Goal: Information Seeking & Learning: Find specific page/section

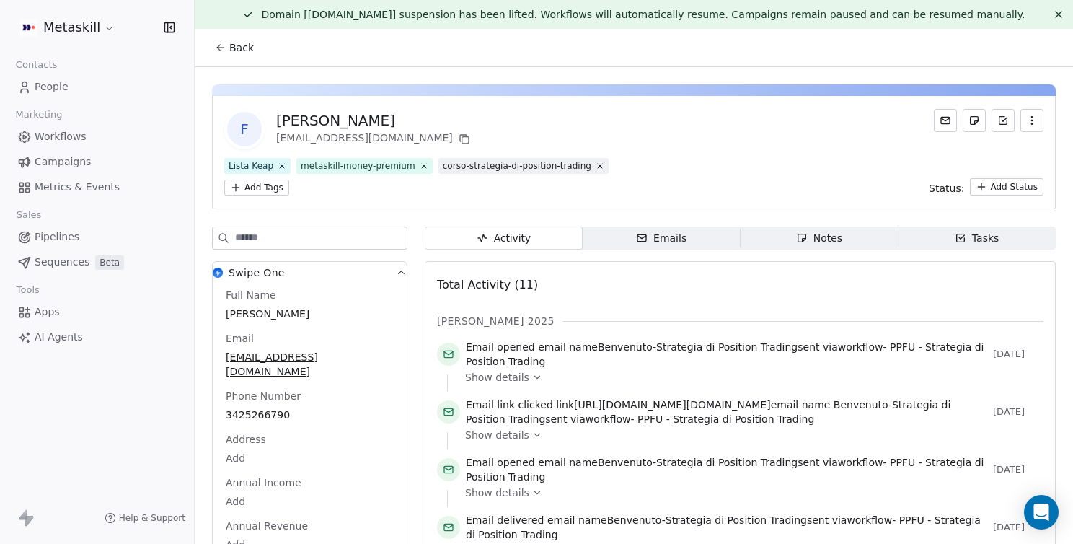
click at [251, 46] on span "Back" at bounding box center [241, 47] width 25 height 14
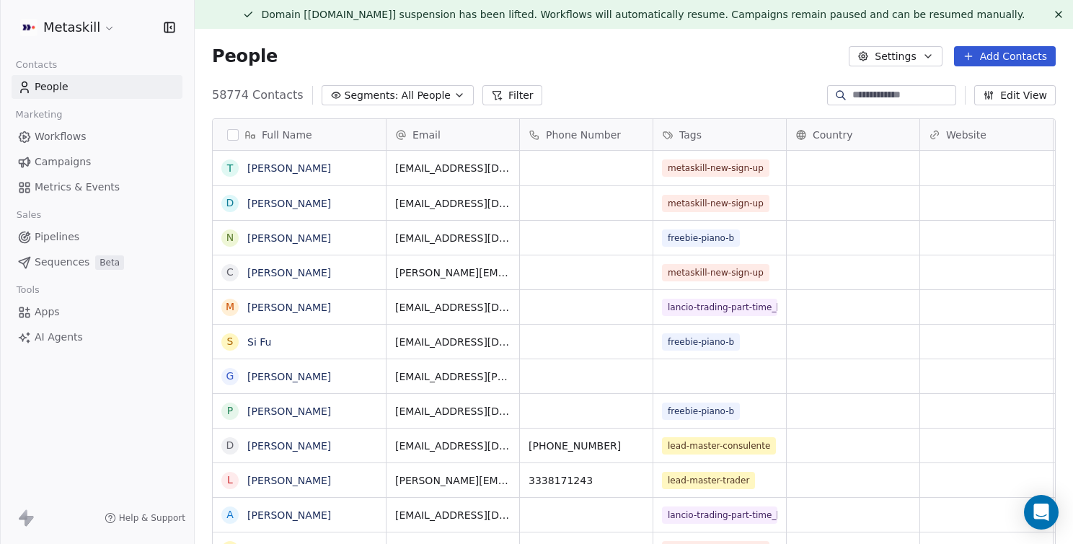
scroll to position [478, 878]
click at [861, 96] on input at bounding box center [902, 95] width 101 height 14
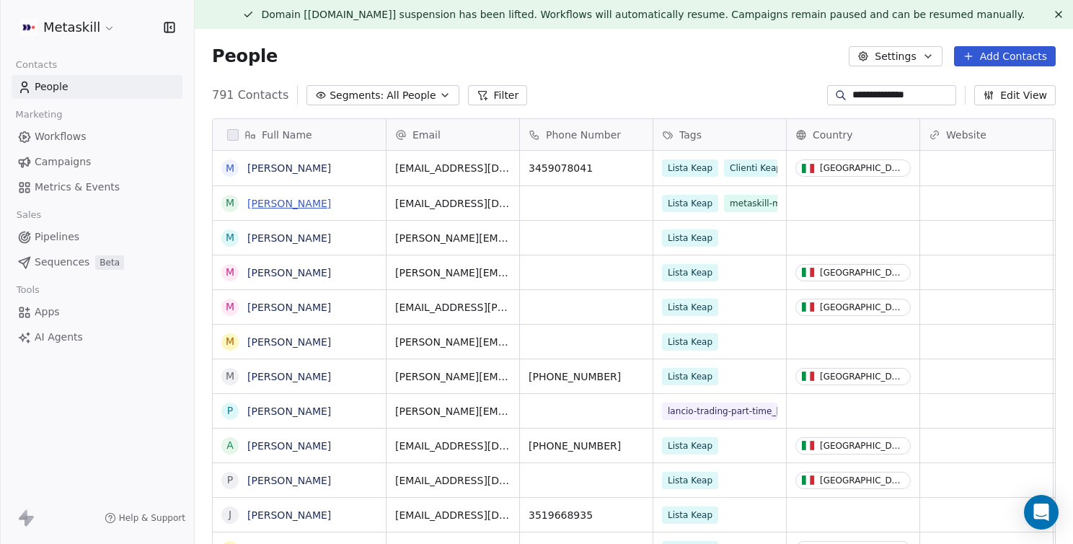
type input "**********"
click at [295, 204] on link "Michele Canali" at bounding box center [289, 204] width 84 height 12
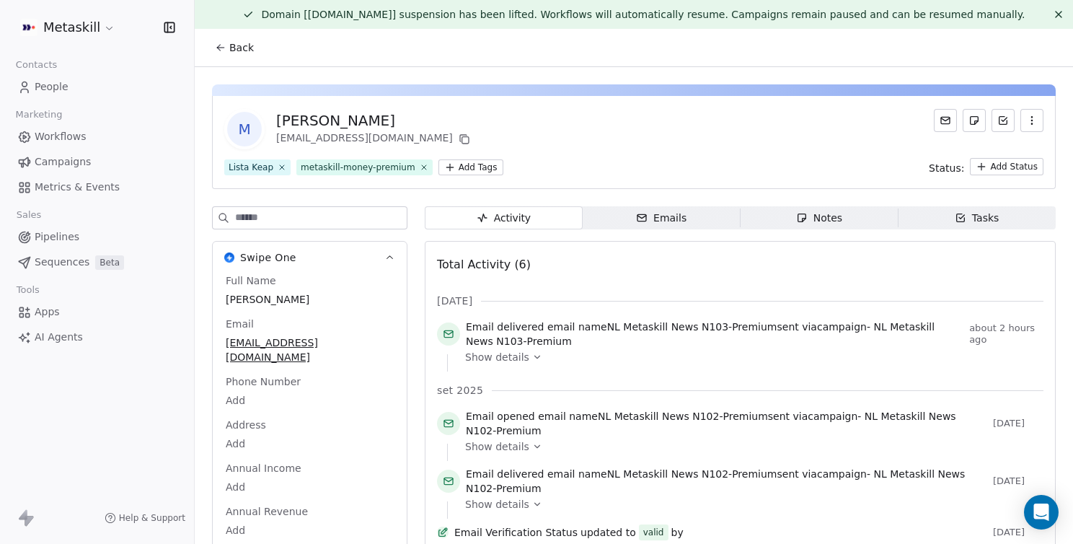
click at [228, 40] on button "Back" at bounding box center [234, 48] width 56 height 26
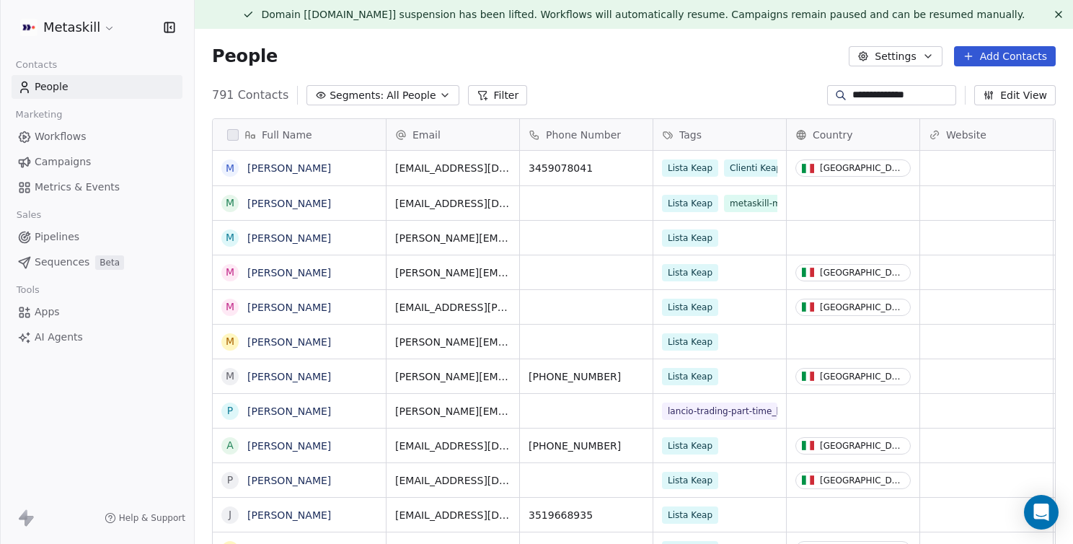
scroll to position [478, 878]
click at [267, 165] on link "Michele Canali" at bounding box center [289, 168] width 84 height 12
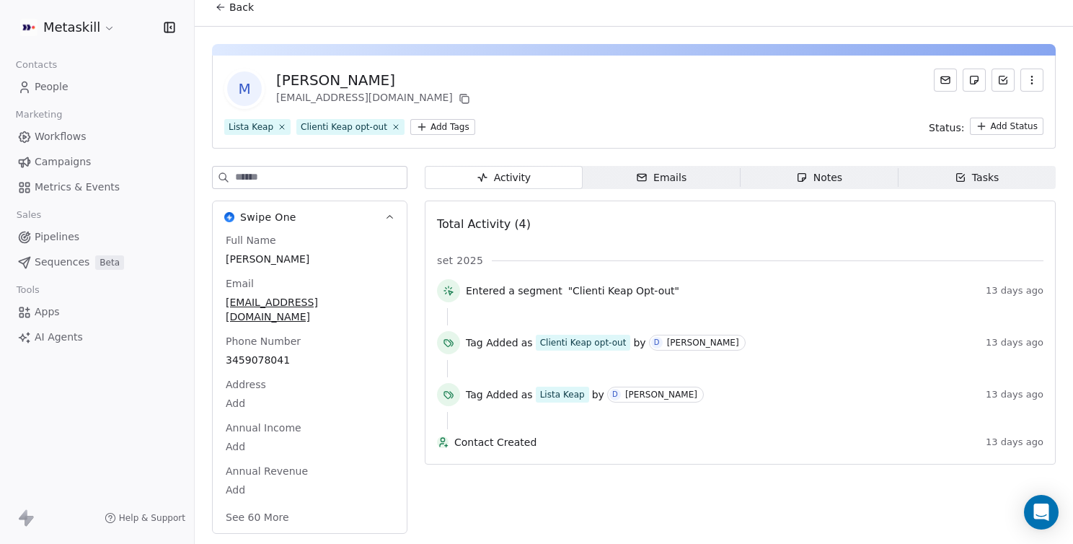
scroll to position [69, 0]
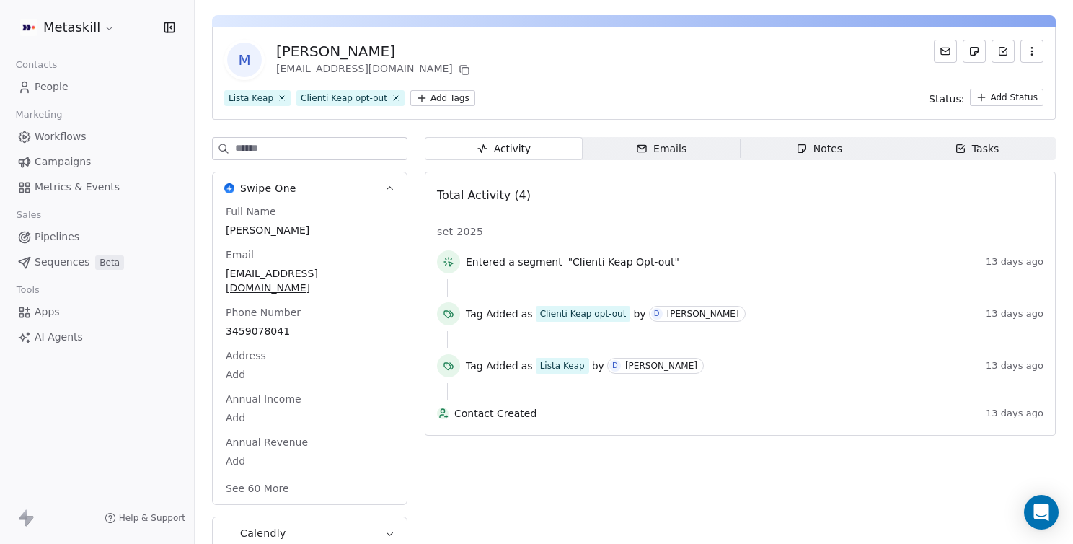
click at [666, 151] on div "Emails" at bounding box center [661, 148] width 50 height 15
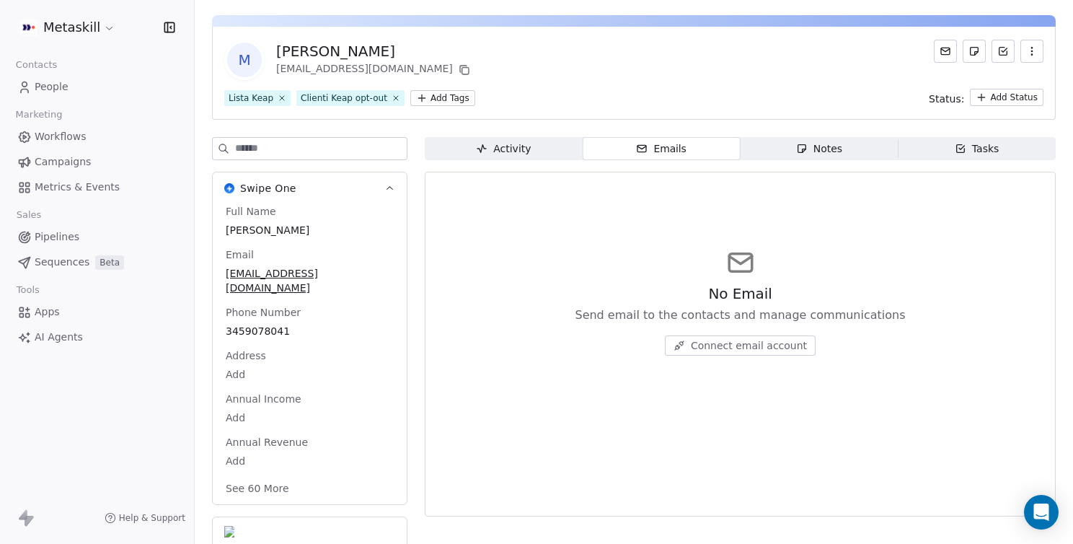
click at [526, 149] on div "Activity" at bounding box center [503, 148] width 55 height 15
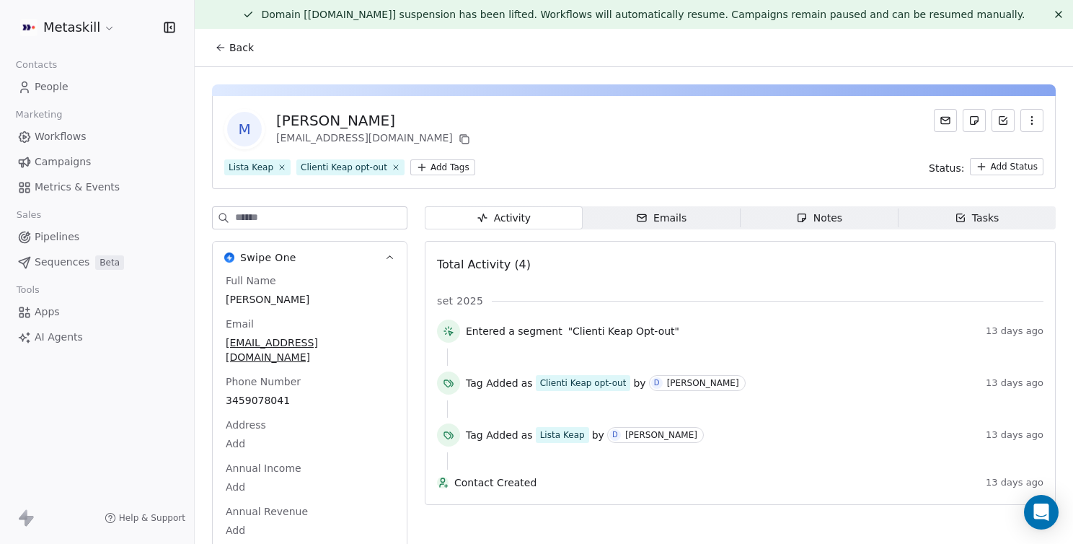
click at [235, 48] on span "Back" at bounding box center [241, 47] width 25 height 14
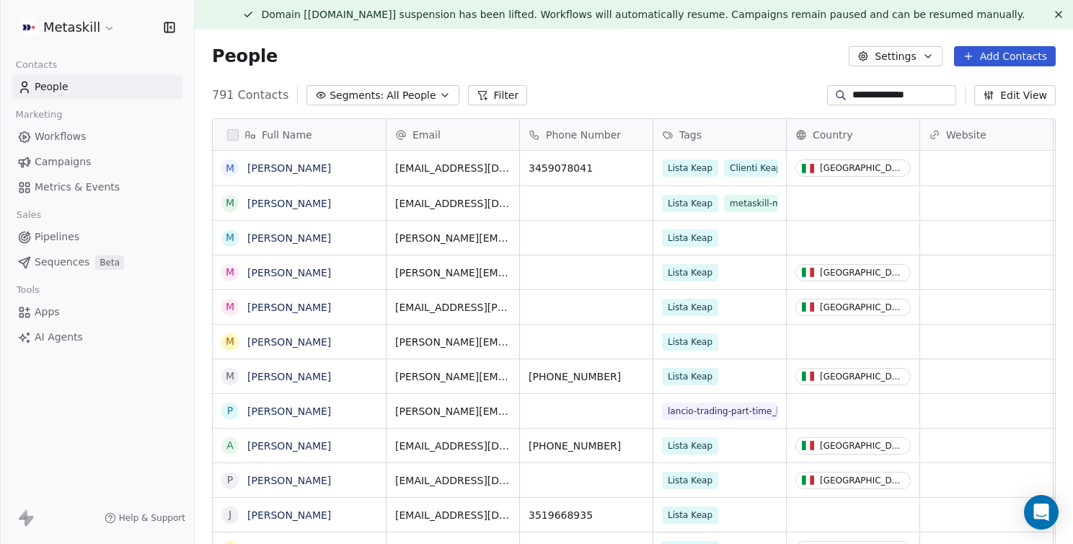
scroll to position [478, 878]
click at [299, 207] on link "Michele Canali" at bounding box center [289, 204] width 84 height 12
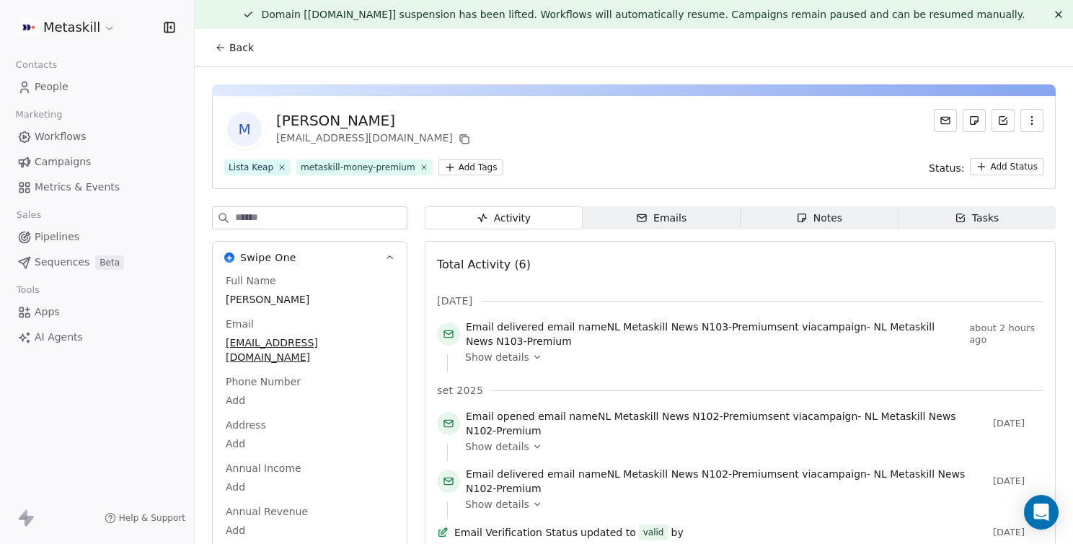
click at [248, 49] on span "Back" at bounding box center [241, 47] width 25 height 14
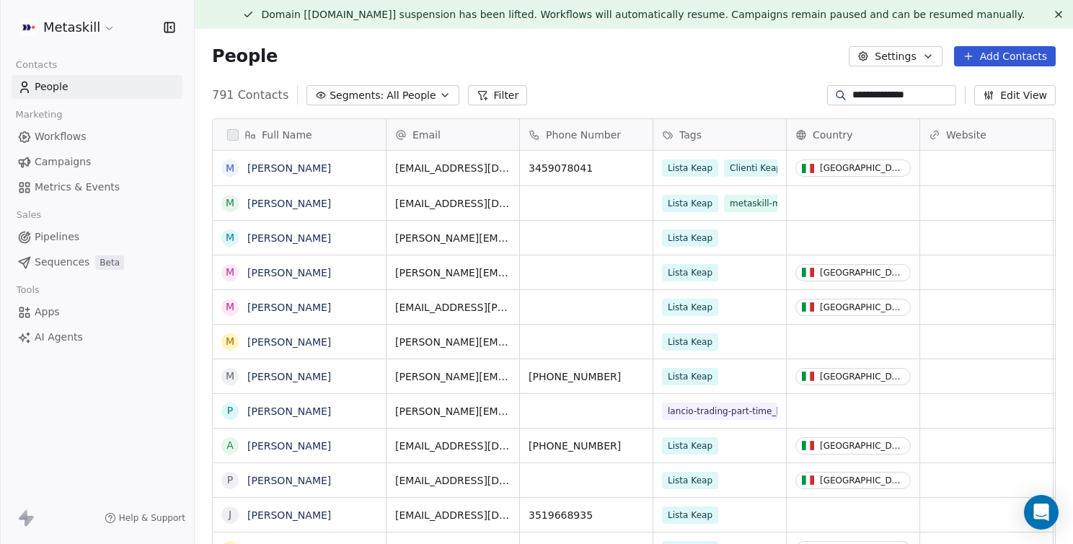
scroll to position [478, 878]
click at [911, 97] on input "**********" at bounding box center [902, 95] width 101 height 14
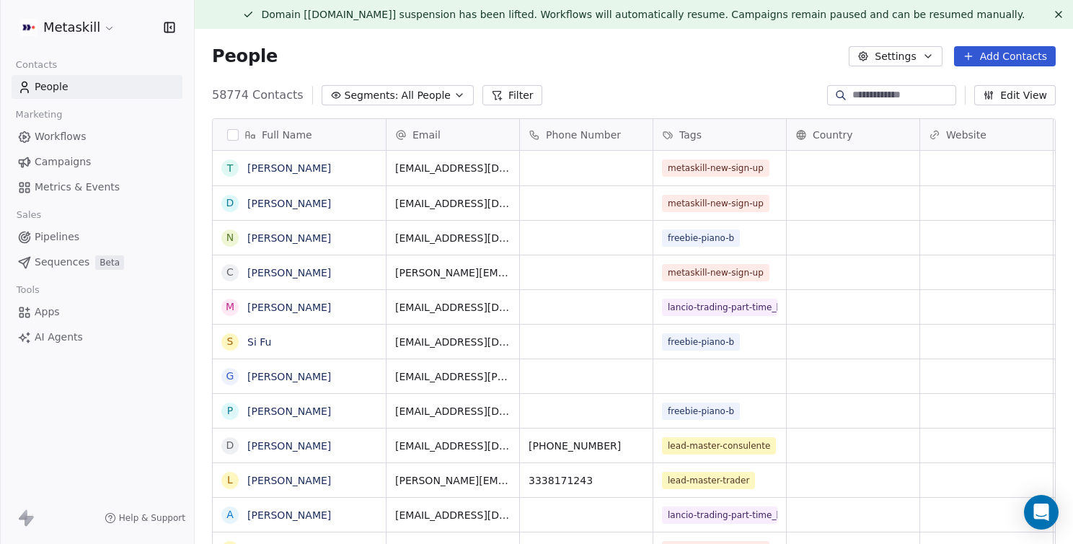
scroll to position [19, 0]
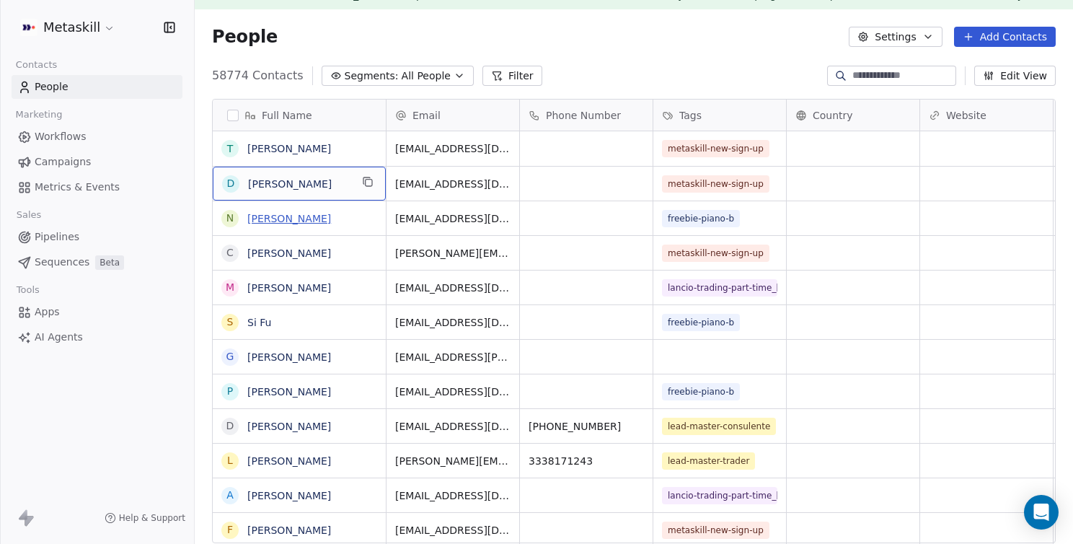
click at [270, 218] on link "Nicola Arbusti" at bounding box center [289, 219] width 84 height 12
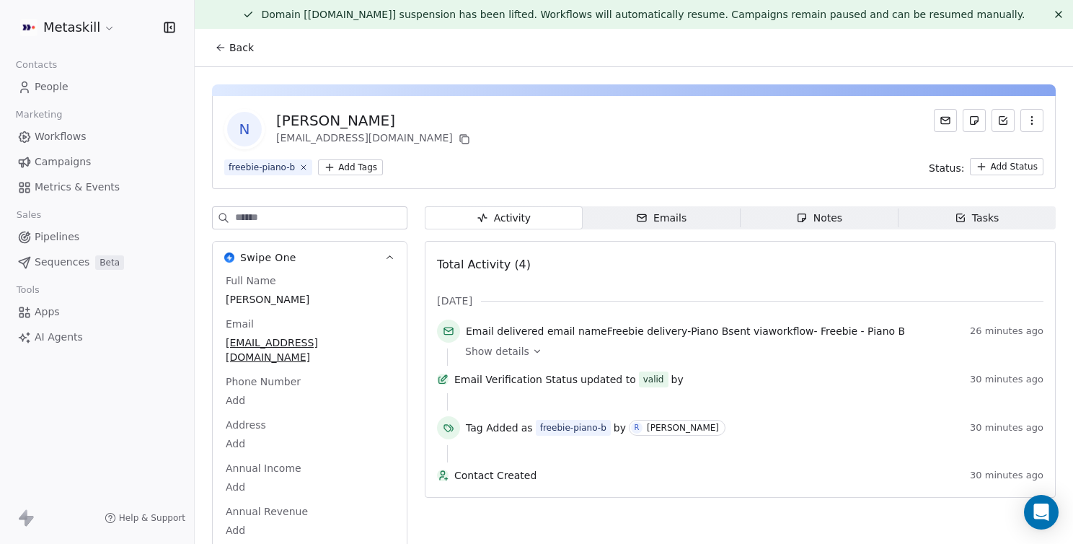
click at [255, 58] on button "Back" at bounding box center [234, 48] width 56 height 26
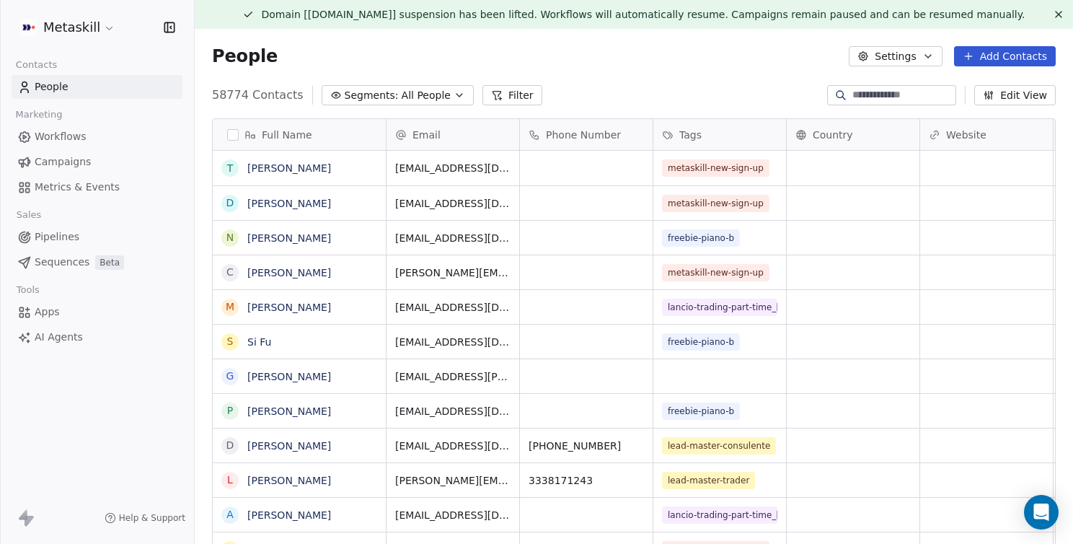
scroll to position [478, 878]
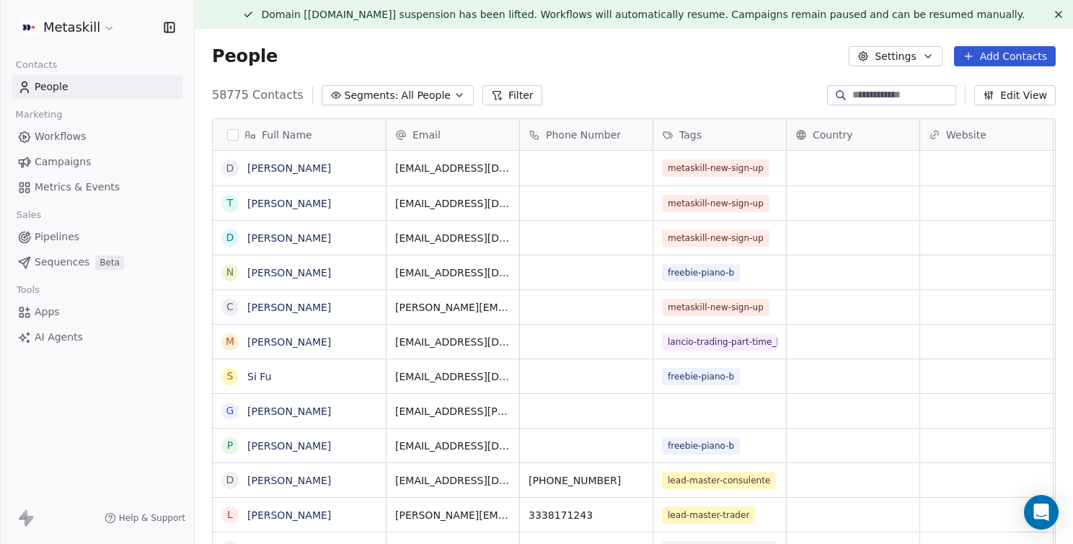
click at [896, 102] on input at bounding box center [902, 95] width 101 height 14
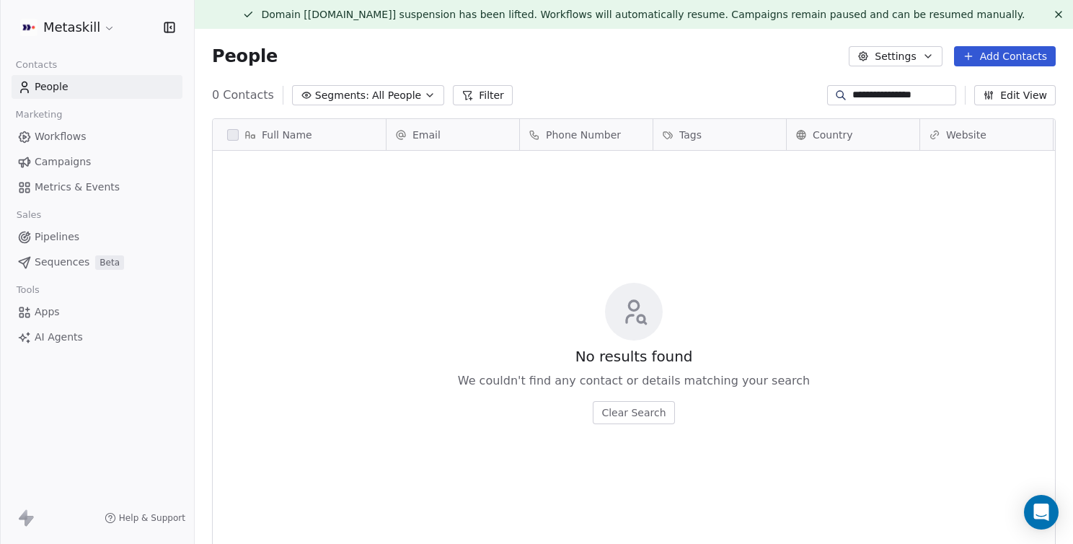
click at [880, 98] on input "**********" at bounding box center [902, 95] width 101 height 14
type input "**********"
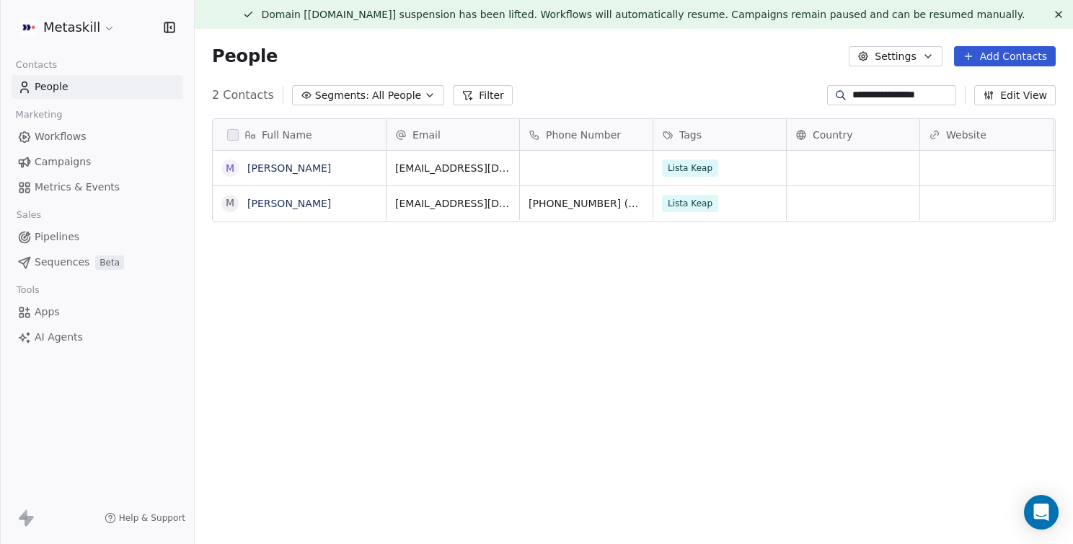
drag, startPoint x: 938, startPoint y: 94, endPoint x: 774, endPoint y: 94, distance: 164.4
click at [775, 94] on div "**********" at bounding box center [634, 95] width 878 height 23
